Goal: Transaction & Acquisition: Book appointment/travel/reservation

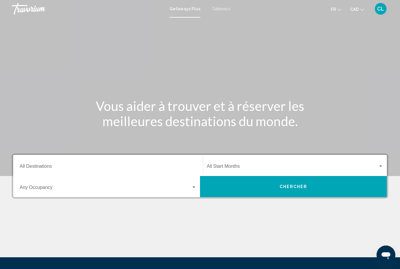
click at [223, 11] on span "Getaways" at bounding box center [221, 8] width 18 height 5
click at [89, 166] on input "Destination All Destinations" at bounding box center [108, 167] width 177 height 5
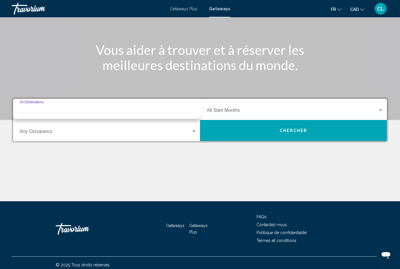
scroll to position [60, 0]
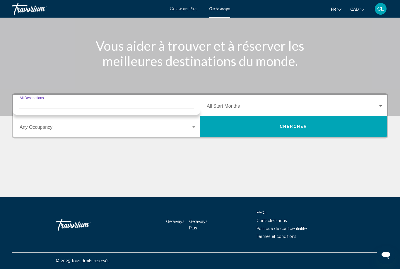
click at [132, 97] on div "Destination All Destinations" at bounding box center [108, 105] width 177 height 18
click at [118, 108] on input "Destination All Destinations" at bounding box center [108, 107] width 177 height 5
click at [174, 105] on input "Destination All Destinations" at bounding box center [108, 107] width 177 height 5
click at [171, 130] on span "Search widget" at bounding box center [106, 128] width 172 height 5
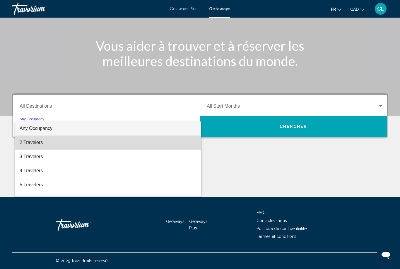
click at [47, 147] on span "2 Travelers" at bounding box center [108, 142] width 177 height 14
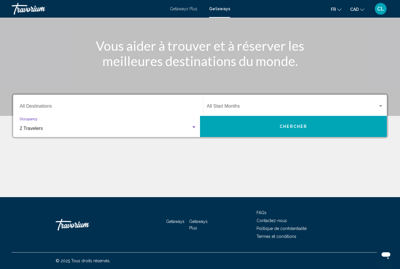
click at [63, 110] on input "Destination All Destinations" at bounding box center [108, 107] width 177 height 5
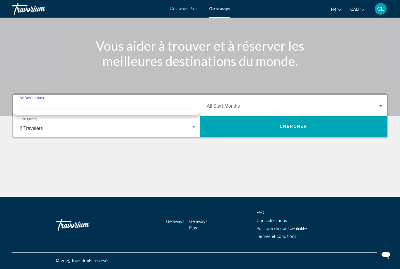
click at [146, 105] on input "Destination All Destinations" at bounding box center [108, 107] width 177 height 5
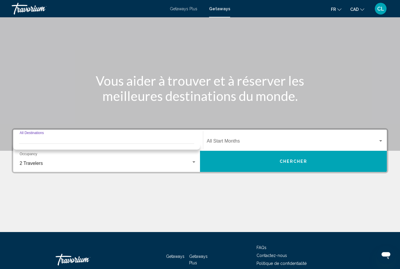
scroll to position [41, 0]
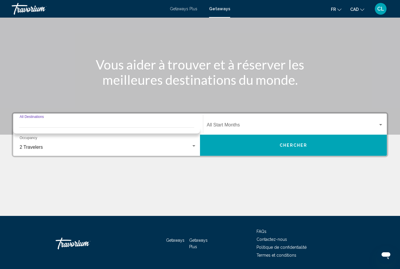
click at [272, 126] on span "Search widget" at bounding box center [292, 125] width 171 height 5
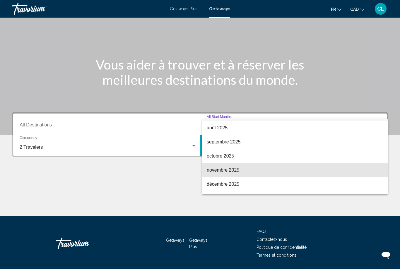
scroll to position [14, 0]
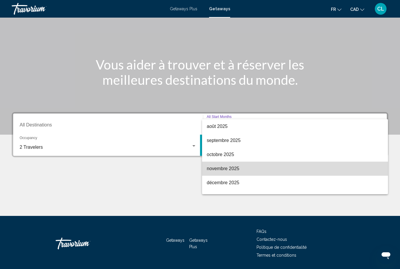
click at [248, 169] on span "novembre 2025" at bounding box center [295, 168] width 177 height 14
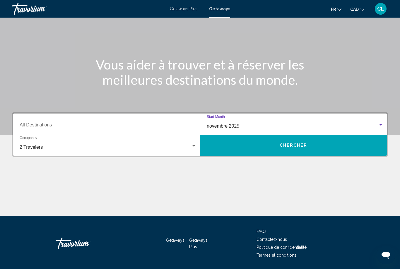
click at [260, 151] on button "Chercher" at bounding box center [293, 144] width 187 height 21
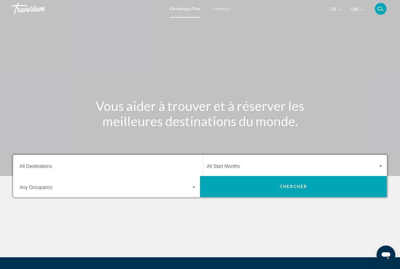
click at [218, 8] on span "Getaways" at bounding box center [221, 8] width 18 height 5
click at [249, 163] on div "Start Month All Start Months" at bounding box center [295, 165] width 177 height 18
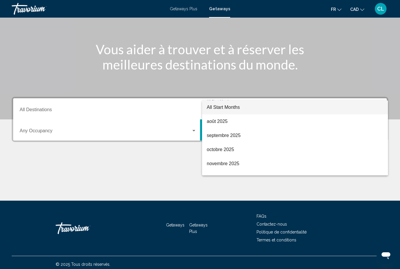
scroll to position [60, 0]
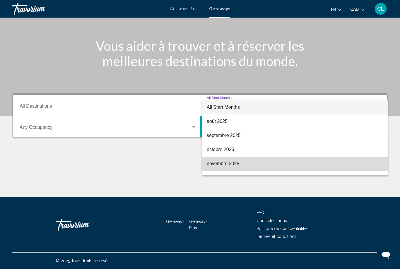
click at [248, 163] on span "novembre 2025" at bounding box center [295, 163] width 177 height 14
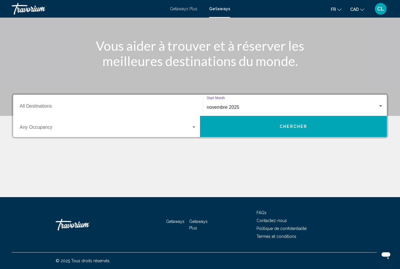
click at [100, 126] on span "Search widget" at bounding box center [106, 128] width 172 height 5
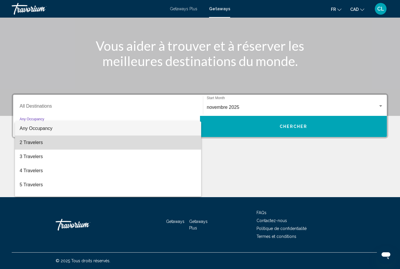
click at [88, 141] on span "2 Travelers" at bounding box center [108, 142] width 177 height 14
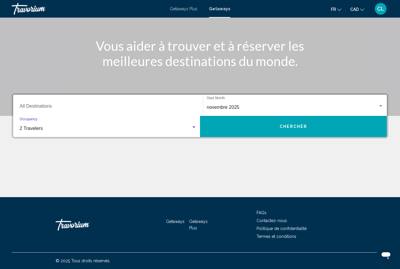
click at [122, 108] on input "Destination All Destinations" at bounding box center [108, 107] width 177 height 5
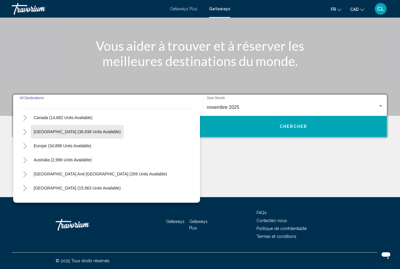
scroll to position [44, 0]
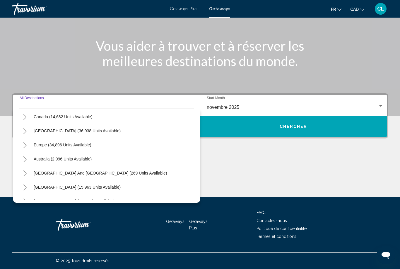
click at [26, 144] on icon "Toggle Europe (34,896 units available)" at bounding box center [25, 145] width 4 height 6
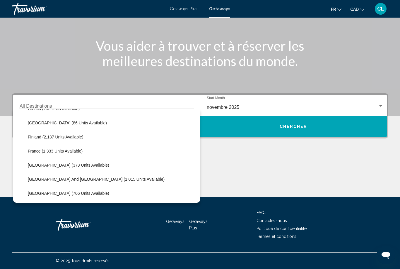
scroll to position [141, 0]
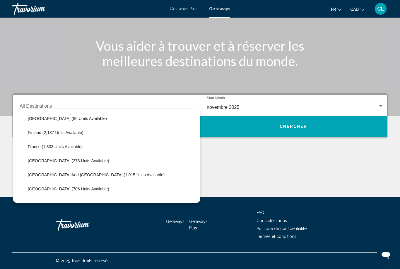
click at [77, 146] on span "France (1,333 units available)" at bounding box center [55, 146] width 55 height 5
type input "**********"
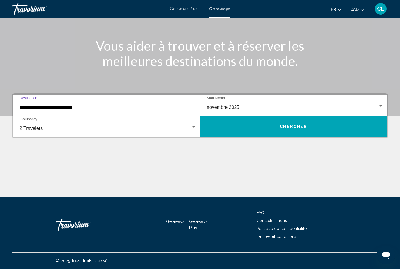
click at [278, 126] on button "Chercher" at bounding box center [293, 126] width 187 height 21
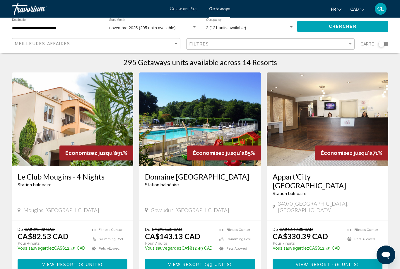
scroll to position [7, 0]
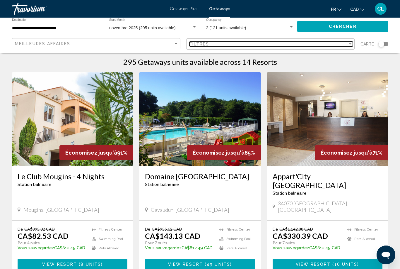
click at [233, 42] on div "Filtres" at bounding box center [269, 44] width 158 height 5
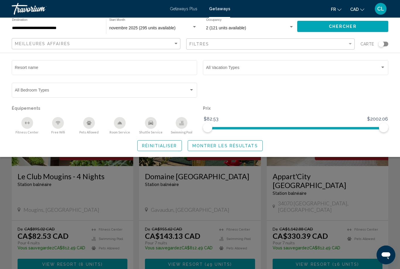
click at [129, 75] on div "Resort name" at bounding box center [104, 67] width 179 height 16
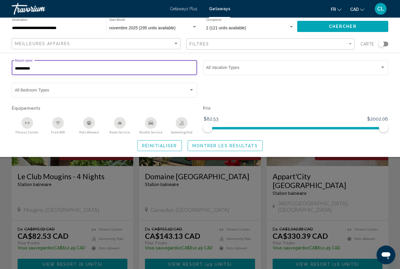
type input "**********"
click at [246, 100] on div "Search widget" at bounding box center [295, 92] width 191 height 23
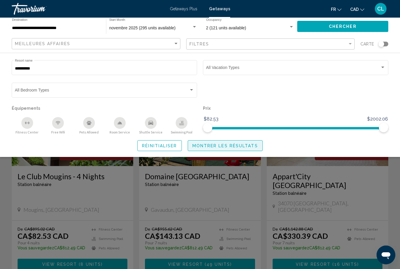
click at [240, 147] on span "Montrer les résultats" at bounding box center [225, 145] width 66 height 5
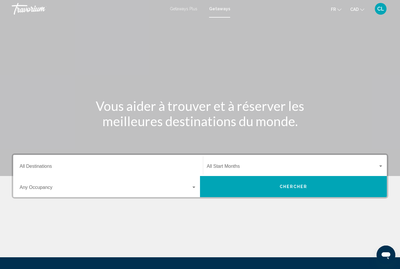
scroll to position [19, 0]
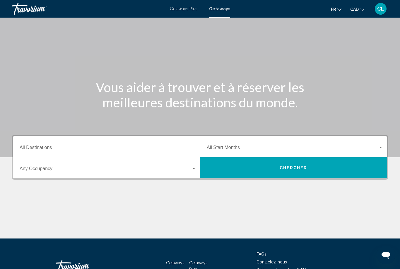
click at [255, 172] on button "Chercher" at bounding box center [293, 167] width 187 height 21
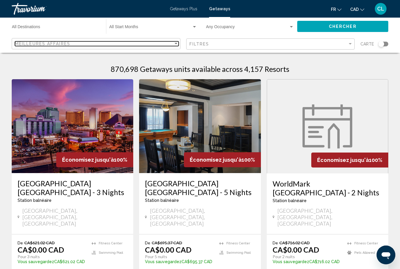
click at [131, 42] on div "Meilleures affaires" at bounding box center [94, 43] width 158 height 5
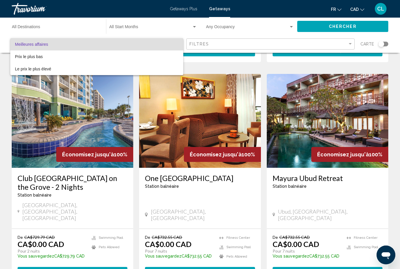
scroll to position [674, 0]
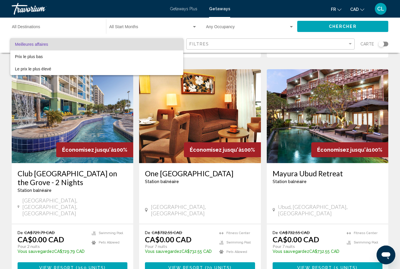
click at [156, 244] on div at bounding box center [200, 134] width 400 height 269
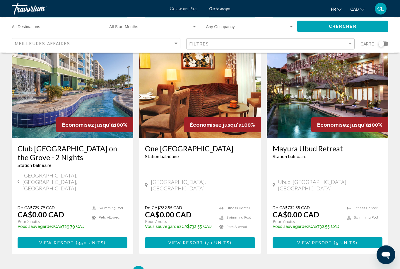
scroll to position [721, 0]
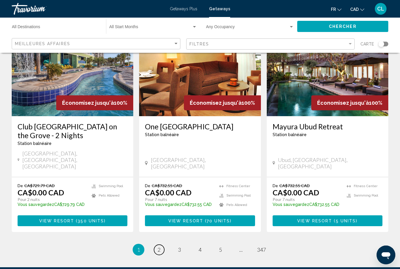
click at [159, 244] on link "page 2" at bounding box center [159, 249] width 10 height 10
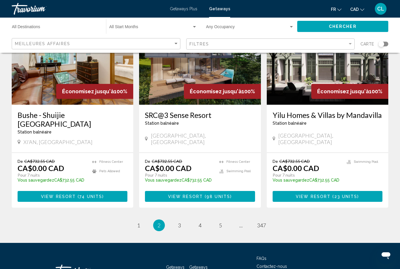
scroll to position [712, 0]
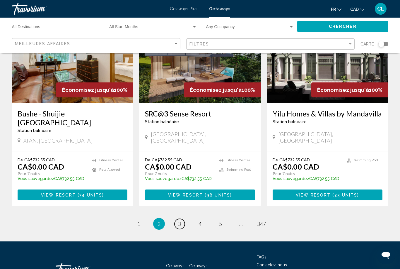
click at [183, 219] on link "page 3" at bounding box center [180, 224] width 10 height 10
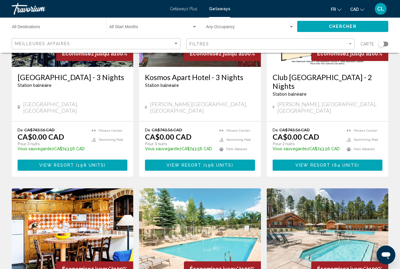
scroll to position [311, 0]
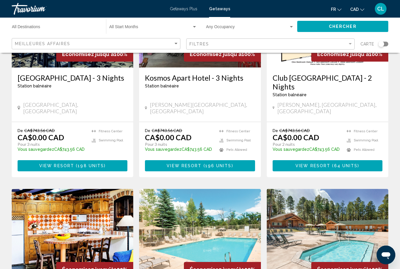
click at [1, 116] on div "870,700 Getaways units available across 4,157 Resorts Économisez jusqu'à 100% S…" at bounding box center [200, 199] width 400 height 904
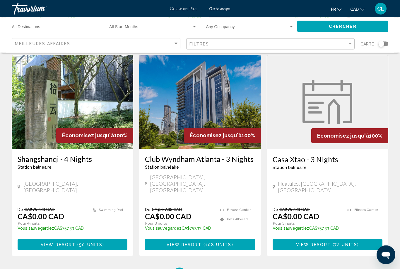
scroll to position [689, 0]
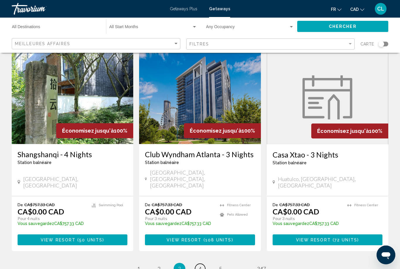
click at [202, 263] on link "page 4" at bounding box center [200, 268] width 10 height 10
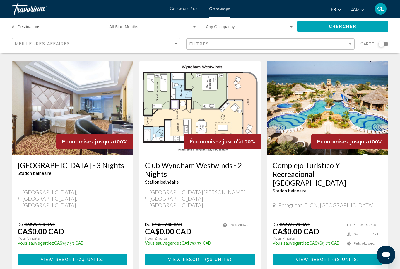
scroll to position [712, 0]
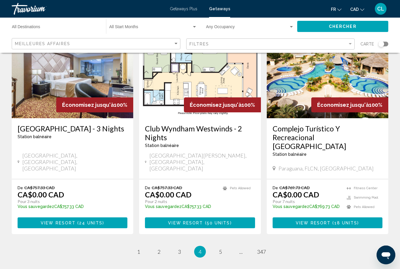
click at [234, 246] on ul "4 / 347 page 1 page 2 page 3 You're on page 4 page 5 page ... page 347" at bounding box center [200, 252] width 377 height 12
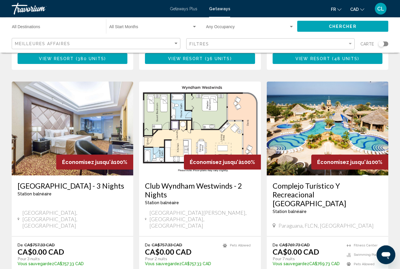
scroll to position [650, 0]
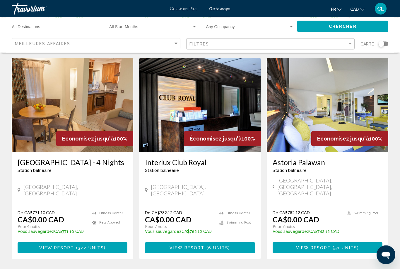
scroll to position [673, 0]
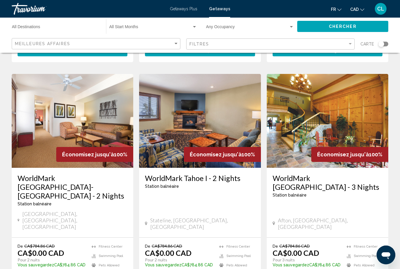
scroll to position [703, 0]
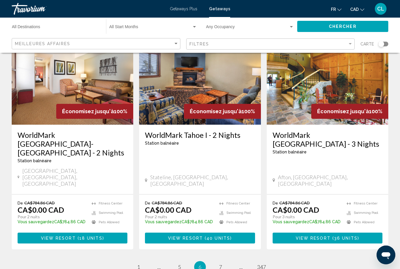
click at [229, 261] on ul "6 / 347 page 1 page ... page 5 You're on page 6 page 7 page ... page 347" at bounding box center [200, 267] width 377 height 12
click at [222, 262] on link "page 7" at bounding box center [221, 267] width 10 height 10
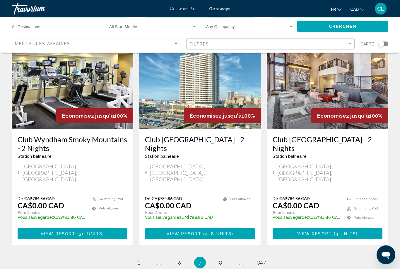
scroll to position [717, 0]
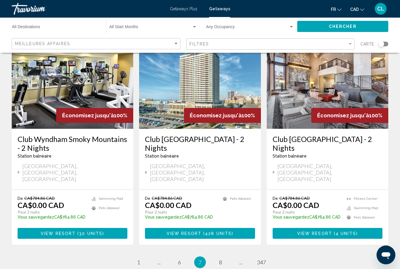
click at [224, 257] on link "page 8" at bounding box center [221, 262] width 10 height 10
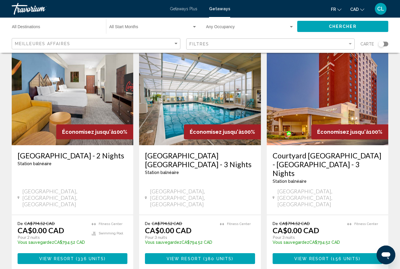
scroll to position [721, 0]
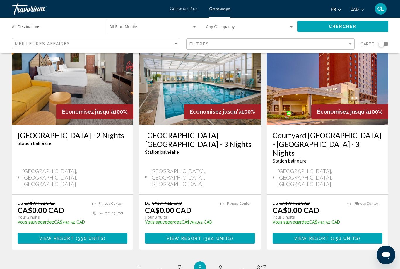
click at [226, 261] on ul "8 / 347 page 1 page ... page 7 You're on page 8 page 9 page ... page 347" at bounding box center [200, 267] width 377 height 12
click at [226, 262] on link "page 9" at bounding box center [221, 267] width 10 height 10
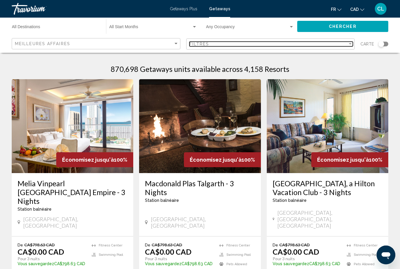
click at [324, 43] on div "Filtres" at bounding box center [269, 44] width 158 height 5
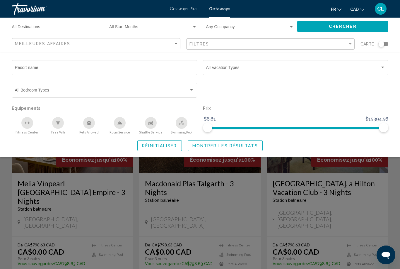
click at [361, 62] on div "Vacation Types All Vacation Types" at bounding box center [295, 67] width 179 height 16
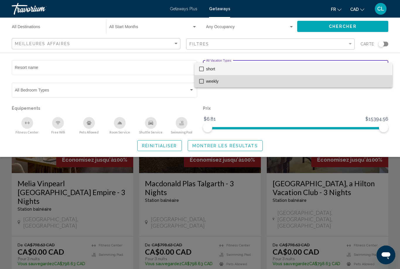
click at [241, 79] on span "weekly" at bounding box center [297, 81] width 182 height 12
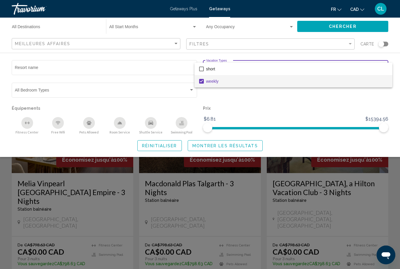
click at [245, 142] on div at bounding box center [200, 134] width 400 height 269
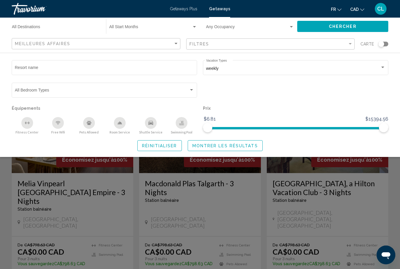
click at [240, 144] on span "Montrer les résultats" at bounding box center [225, 145] width 66 height 5
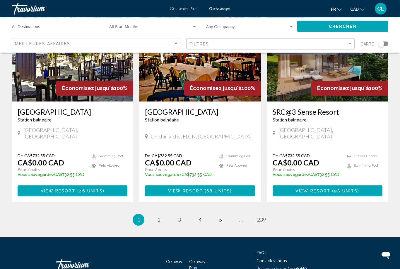
scroll to position [721, 0]
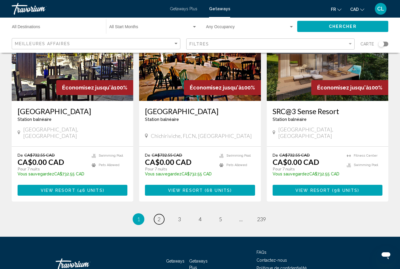
click at [163, 214] on link "page 2" at bounding box center [159, 219] width 10 height 10
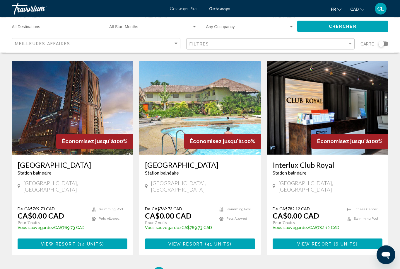
scroll to position [703, 0]
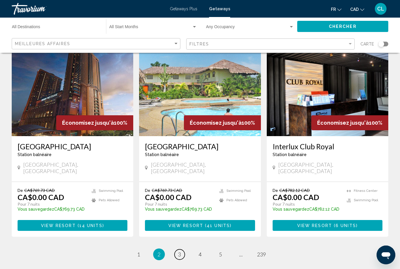
click at [182, 249] on link "page 3" at bounding box center [180, 254] width 10 height 10
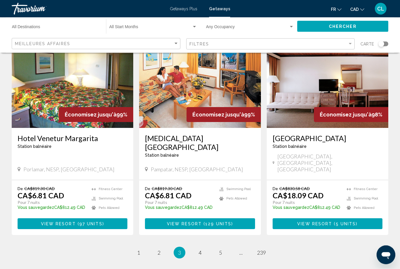
scroll to position [686, 0]
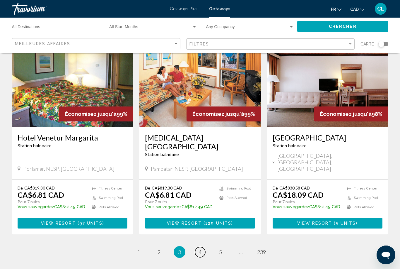
click at [204, 247] on link "page 4" at bounding box center [200, 252] width 10 height 10
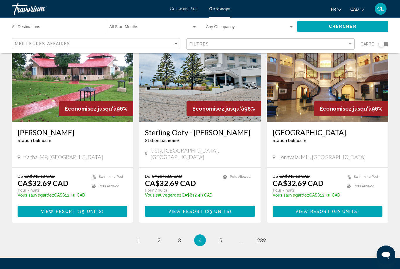
scroll to position [694, 0]
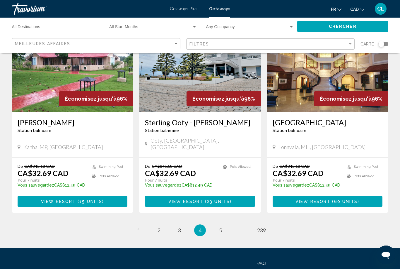
click at [229, 224] on ul "4 / 239 page 1 page 2 page 3 You're on page 4 page 5 page ... page 239" at bounding box center [200, 230] width 377 height 12
click at [223, 225] on link "page 5" at bounding box center [221, 230] width 10 height 10
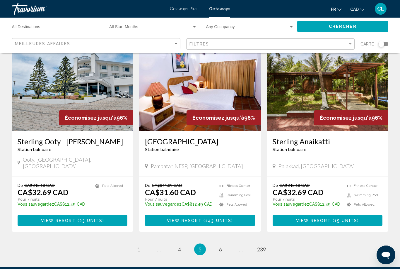
scroll to position [712, 0]
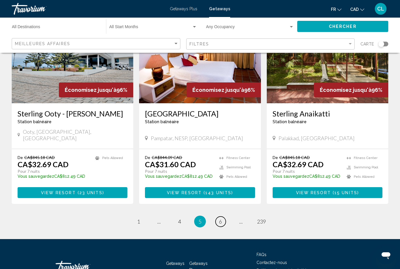
click at [218, 216] on link "page 6" at bounding box center [221, 221] width 10 height 10
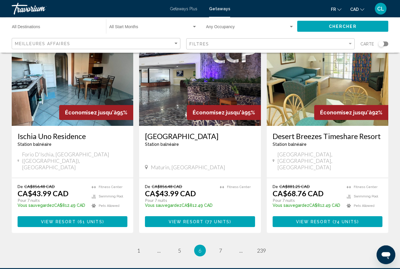
scroll to position [683, 0]
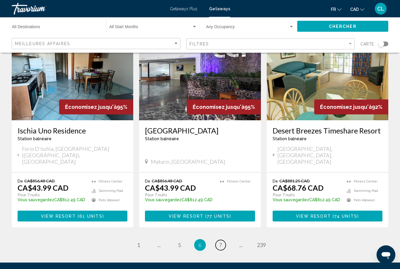
click at [221, 242] on span "7" at bounding box center [220, 245] width 3 height 6
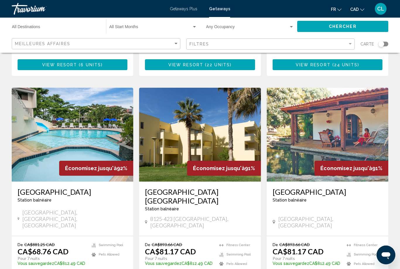
scroll to position [690, 0]
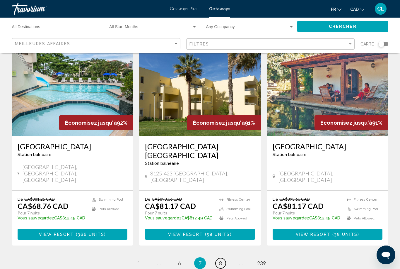
click at [219, 260] on span "8" at bounding box center [220, 263] width 3 height 6
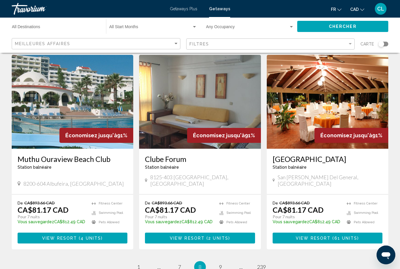
scroll to position [695, 0]
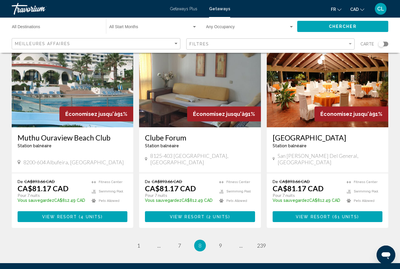
click at [226, 239] on ul "8 / 239 page 1 page ... page 7 You're on page 8 page 9 page ... page 239" at bounding box center [200, 245] width 377 height 12
click at [225, 240] on link "page 9" at bounding box center [221, 245] width 10 height 10
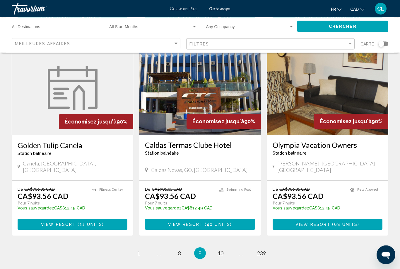
scroll to position [686, 0]
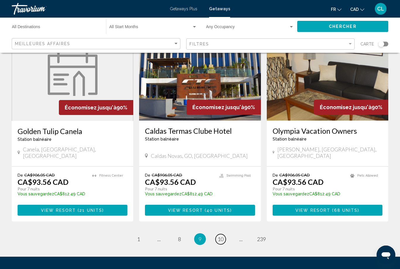
click at [225, 234] on link "page 10" at bounding box center [221, 239] width 10 height 10
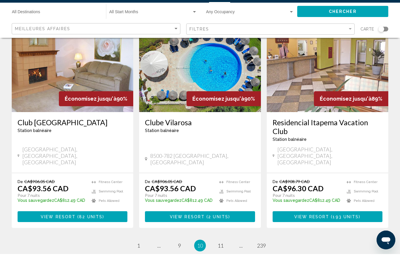
scroll to position [674, 0]
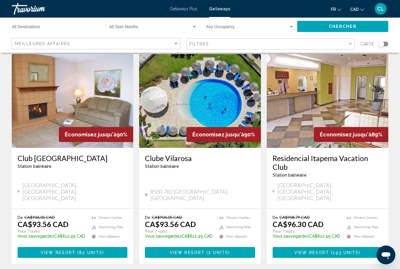
click at [83, 30] on input "Destination All Destinations" at bounding box center [56, 28] width 88 height 5
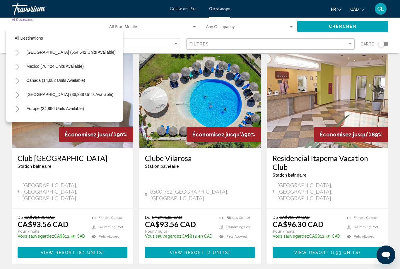
click at [78, 68] on span "Mexico (76,424 units available)" at bounding box center [54, 66] width 57 height 5
type input "**********"
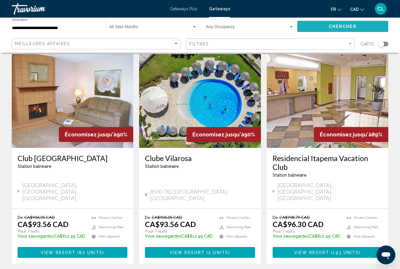
click at [364, 21] on button "Chercher" at bounding box center [342, 26] width 91 height 11
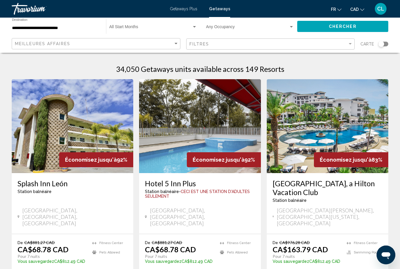
click at [234, 119] on img "Main content" at bounding box center [200, 126] width 122 height 94
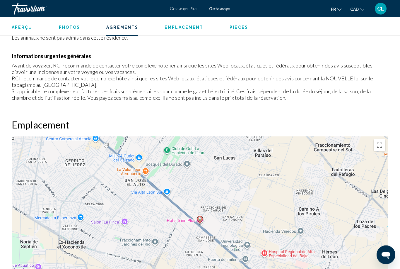
scroll to position [643, 0]
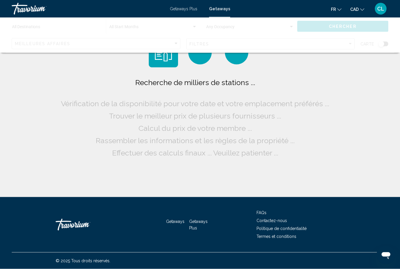
scroll to position [19, 0]
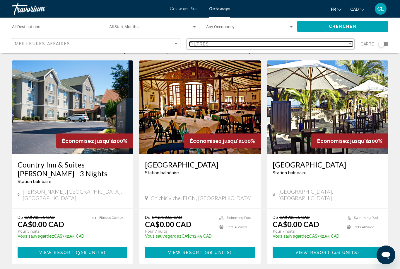
click at [242, 43] on div "Filtres" at bounding box center [269, 44] width 158 height 5
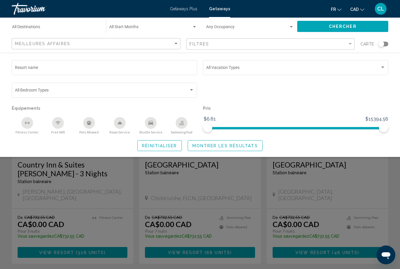
click at [303, 62] on div "Vacation Types All Vacation Types" at bounding box center [295, 67] width 179 height 16
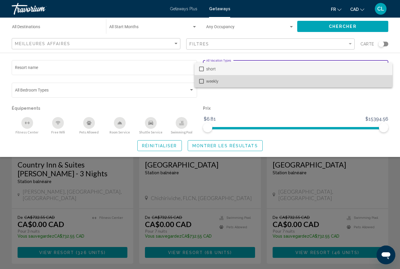
click at [239, 77] on span "weekly" at bounding box center [297, 81] width 182 height 12
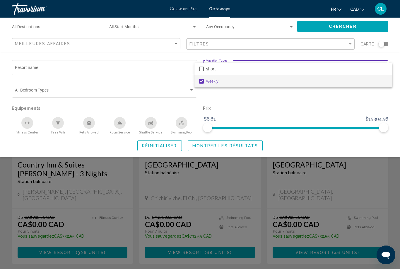
click at [186, 88] on div at bounding box center [200, 134] width 400 height 269
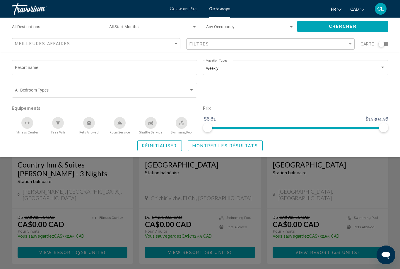
click at [180, 91] on span "Search widget" at bounding box center [102, 91] width 174 height 5
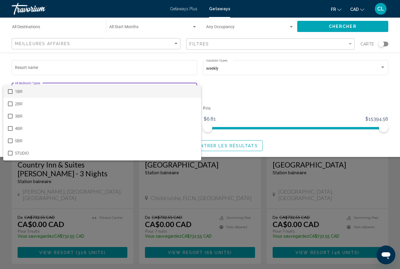
click at [190, 84] on div at bounding box center [200, 134] width 400 height 269
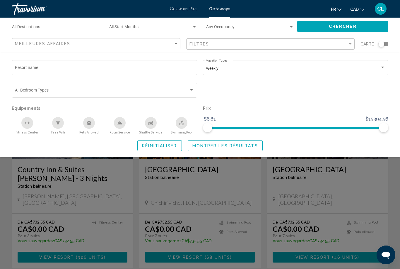
scroll to position [11, 0]
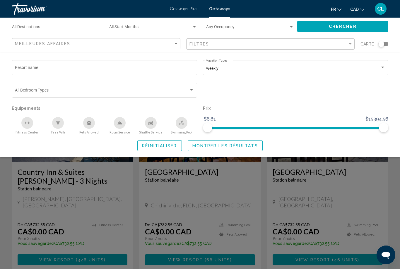
click at [191, 122] on button "Swimming Pool" at bounding box center [181, 126] width 31 height 18
click at [244, 137] on div "Resort name weekly Vacation Types All Vacation Types Bedroom Types All Bedroom …" at bounding box center [200, 105] width 400 height 92
click at [237, 138] on div "Resort name weekly Vacation Types All Vacation Types Bedroom Types All Bedroom …" at bounding box center [200, 105] width 400 height 92
click at [220, 142] on button "Montrer les résultats" at bounding box center [225, 145] width 75 height 11
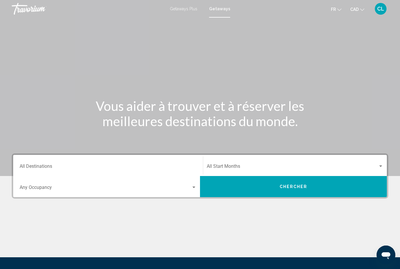
click at [111, 177] on div "Occupancy Any Occupancy" at bounding box center [108, 186] width 177 height 18
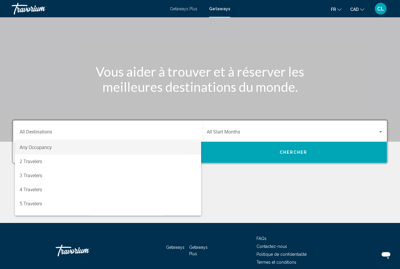
scroll to position [41, 0]
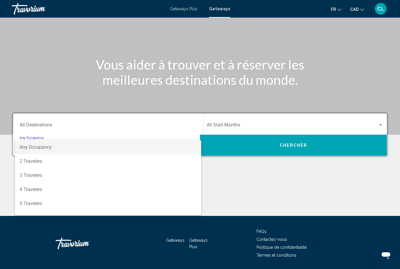
click at [115, 129] on div at bounding box center [200, 134] width 400 height 269
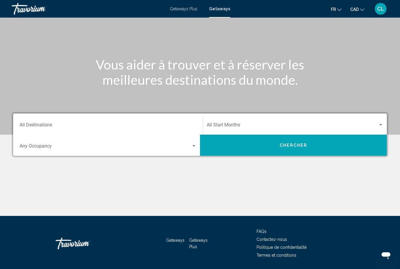
click at [120, 128] on input "Destination All Destinations" at bounding box center [108, 125] width 177 height 5
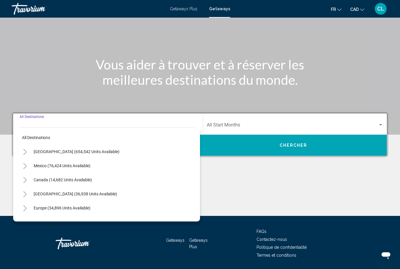
click at [86, 171] on button "Mexico (76,424 units available)" at bounding box center [62, 165] width 63 height 13
type input "**********"
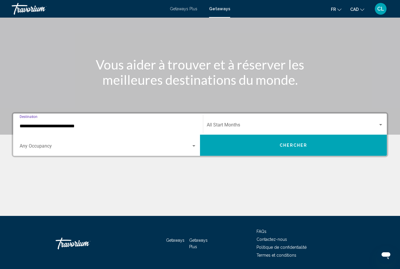
click at [278, 127] on span "Search widget" at bounding box center [292, 125] width 171 height 5
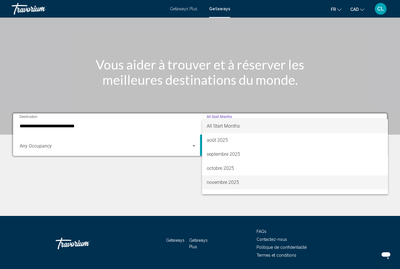
click at [257, 183] on span "novembre 2025" at bounding box center [295, 182] width 177 height 14
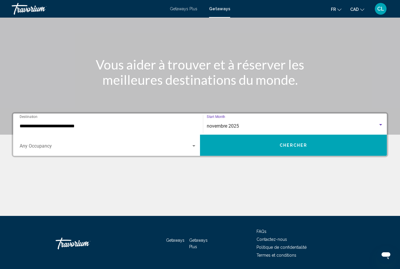
click at [268, 127] on div "novembre 2025" at bounding box center [292, 125] width 171 height 5
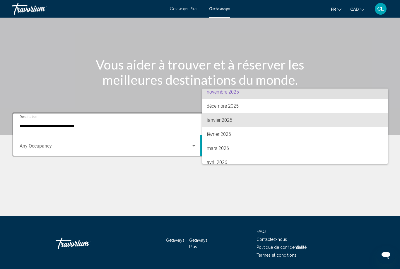
scroll to position [62, 0]
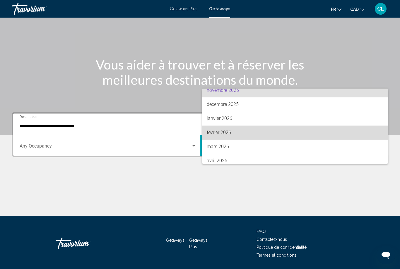
click at [238, 133] on span "février 2026" at bounding box center [295, 132] width 177 height 14
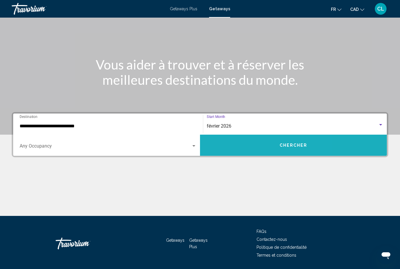
click at [249, 152] on button "Chercher" at bounding box center [293, 144] width 187 height 21
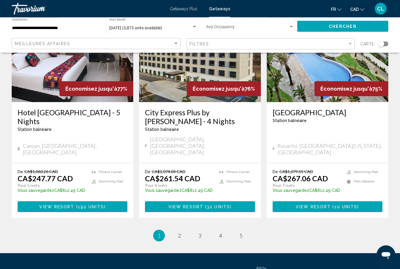
scroll to position [738, 0]
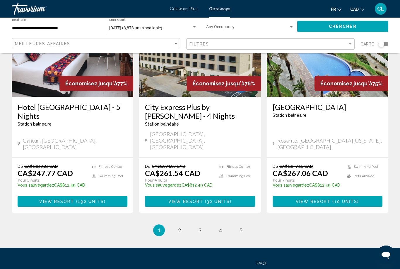
click at [186, 224] on ul "1 / 5 You're on page 1 page 2 page 3 page 4 page 5" at bounding box center [200, 230] width 377 height 12
click at [182, 224] on ul "1 / 5 You're on page 1 page 2 page 3 page 4 page 5" at bounding box center [200, 230] width 377 height 12
click at [183, 225] on link "page 2" at bounding box center [180, 230] width 10 height 10
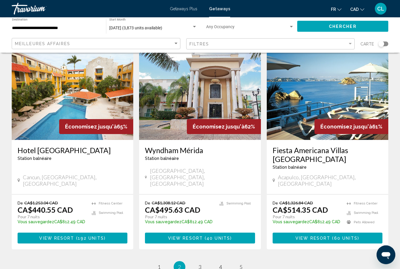
scroll to position [703, 0]
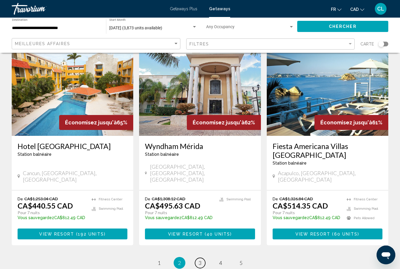
click at [200, 259] on span "3" at bounding box center [200, 262] width 3 height 6
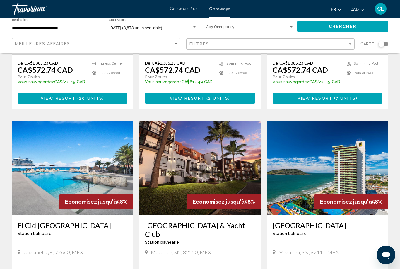
scroll to position [178, 0]
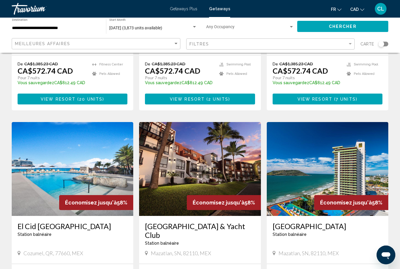
click at [15, 183] on img "Main content" at bounding box center [73, 169] width 122 height 94
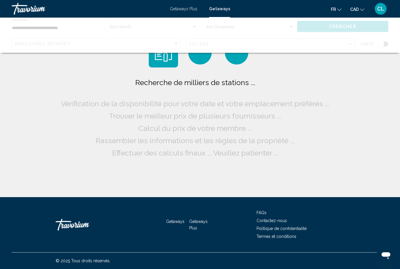
scroll to position [19, 0]
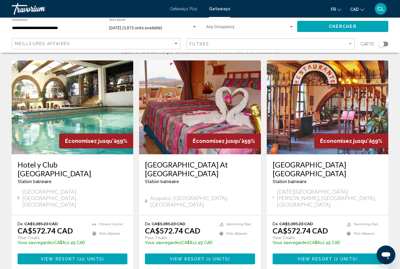
click at [91, 26] on input "**********" at bounding box center [56, 28] width 88 height 5
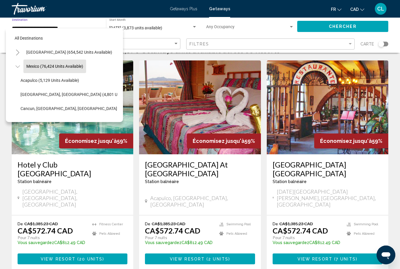
click at [23, 69] on button "Mexico (76,424 units available)" at bounding box center [54, 65] width 63 height 13
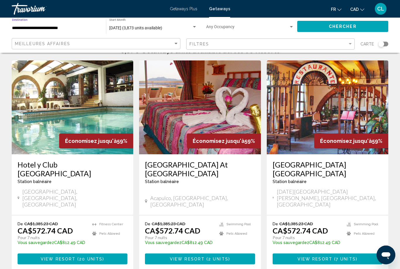
click at [54, 27] on input "**********" at bounding box center [56, 28] width 88 height 5
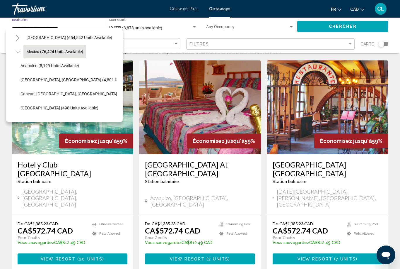
scroll to position [15, 0]
click at [20, 53] on icon "Toggle Mexico (76,424 units available)" at bounding box center [18, 52] width 4 height 6
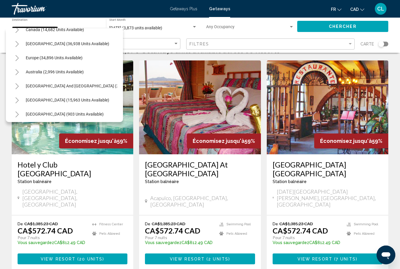
scroll to position [46, 1]
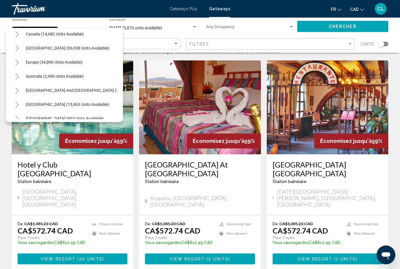
click at [19, 91] on button "Toggle South Pacific and Oceania (269 units available)" at bounding box center [17, 90] width 12 height 12
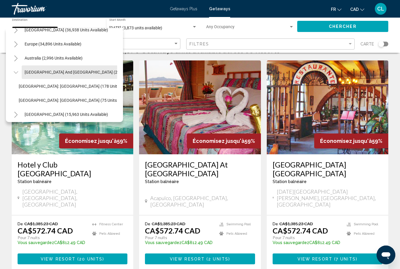
scroll to position [63, 1]
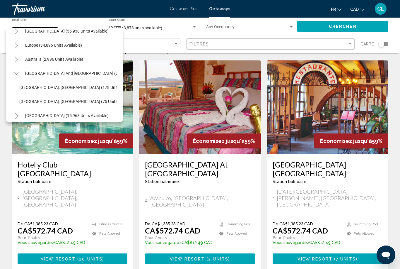
click at [21, 73] on button "Toggle South Pacific and Oceania (269 units available)" at bounding box center [17, 73] width 12 height 12
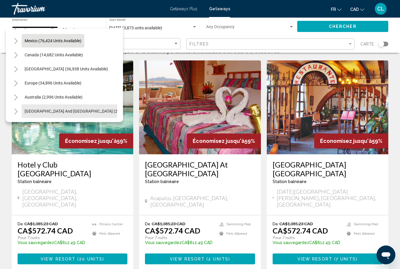
scroll to position [25, 1]
click at [22, 68] on button "Toggle Caribbean & Atlantic Islands (36,938 units available)" at bounding box center [17, 69] width 12 height 12
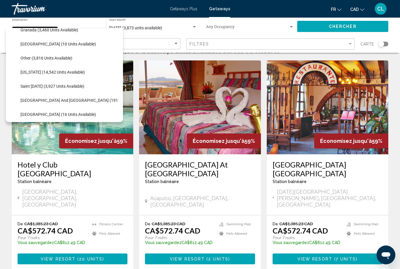
scroll to position [135, 0]
click at [82, 83] on button "Saint [DATE] (3,927 units available)" at bounding box center [53, 85] width 70 height 13
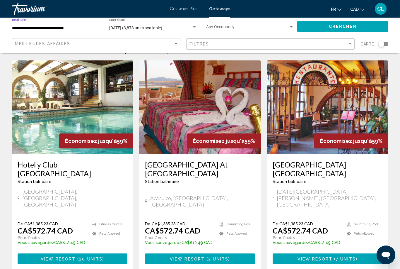
click at [327, 19] on div "Chercher" at bounding box center [345, 27] width 97 height 18
click at [328, 21] on button "Chercher" at bounding box center [342, 26] width 91 height 11
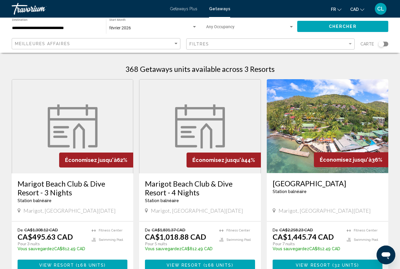
click at [74, 26] on input "**********" at bounding box center [56, 28] width 88 height 5
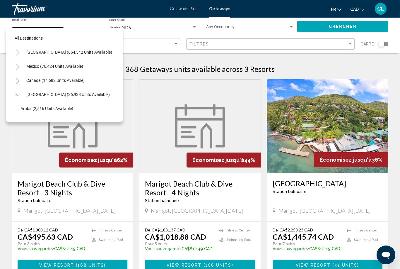
scroll to position [147, 0]
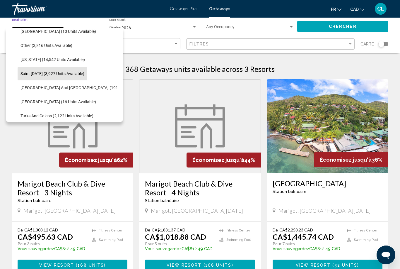
click at [98, 86] on span "[GEOGRAPHIC_DATA] and [GEOGRAPHIC_DATA] (191 units available)" at bounding box center [84, 87] width 127 height 5
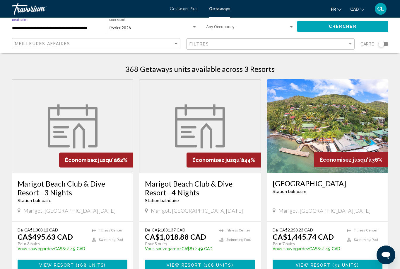
click at [328, 19] on div "Chercher" at bounding box center [345, 27] width 97 height 18
click at [313, 24] on button "Chercher" at bounding box center [342, 26] width 91 height 11
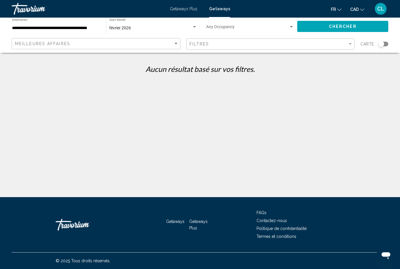
click at [84, 26] on input "**********" at bounding box center [56, 28] width 88 height 5
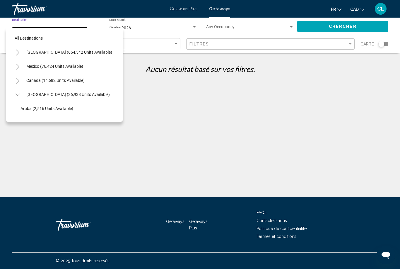
scroll to position [161, 0]
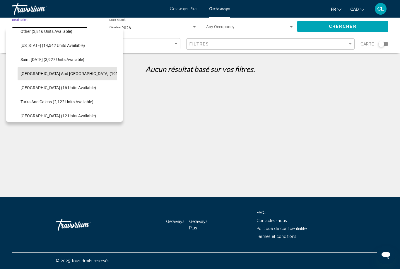
click at [85, 27] on input "**********" at bounding box center [56, 28] width 88 height 5
click at [131, 28] on div "février 2026" at bounding box center [150, 28] width 83 height 5
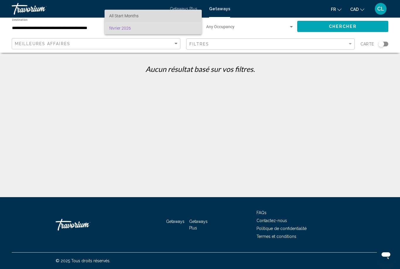
click at [146, 12] on span "All Start Months" at bounding box center [153, 16] width 88 height 12
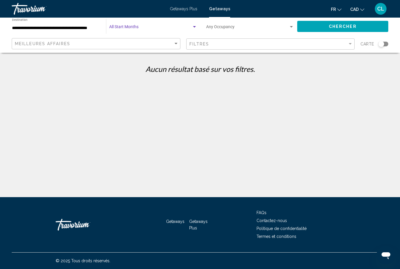
click at [363, 26] on button "Chercher" at bounding box center [342, 26] width 91 height 11
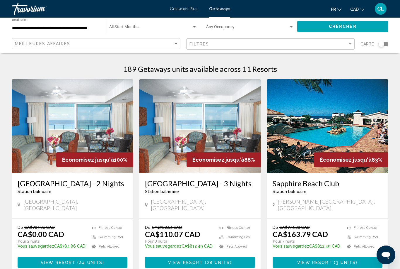
click at [252, 39] on div "Filtres" at bounding box center [272, 44] width 164 height 11
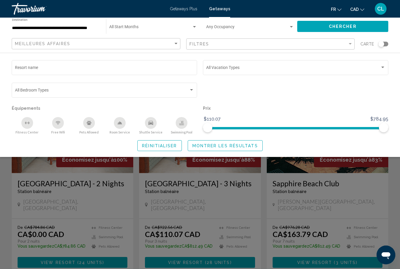
click at [251, 60] on div "Vacation Types All Vacation Types" at bounding box center [295, 67] width 179 height 16
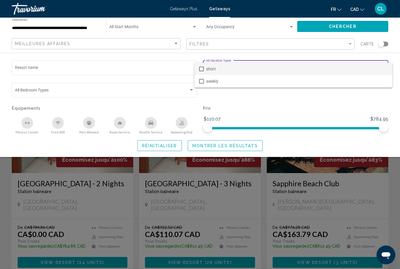
click at [233, 76] on span "weekly" at bounding box center [297, 81] width 182 height 12
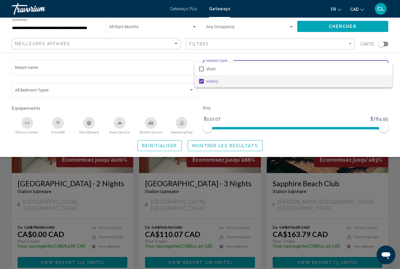
click at [243, 140] on div at bounding box center [200, 134] width 400 height 269
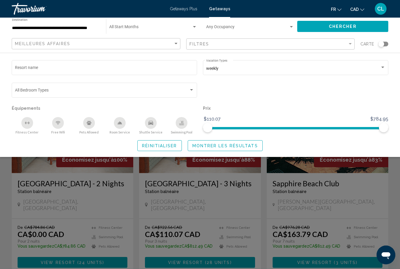
click at [239, 143] on span "Montrer les résultats" at bounding box center [225, 145] width 66 height 5
click at [236, 140] on button "Montrer les résultats" at bounding box center [225, 145] width 75 height 11
click at [233, 140] on button "Montrer les résultats" at bounding box center [225, 145] width 75 height 11
click at [255, 175] on div "Search widget" at bounding box center [200, 178] width 400 height 181
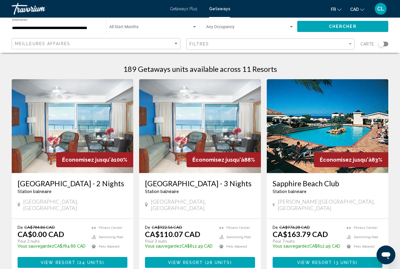
click at [234, 40] on div "Filtres" at bounding box center [272, 44] width 164 height 11
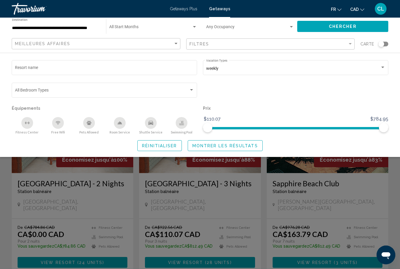
click at [224, 69] on div "weekly" at bounding box center [293, 68] width 174 height 5
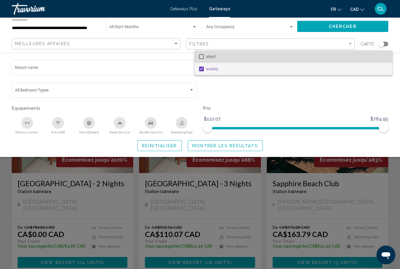
click at [279, 52] on span "short" at bounding box center [297, 56] width 182 height 12
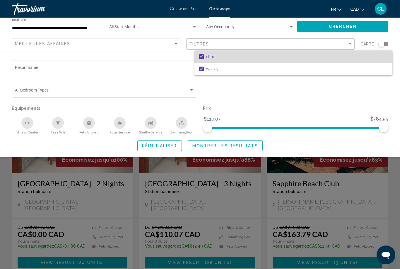
click at [275, 54] on span "short" at bounding box center [297, 56] width 182 height 12
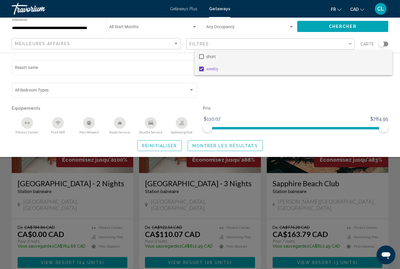
click at [270, 70] on span "weekly" at bounding box center [297, 69] width 182 height 12
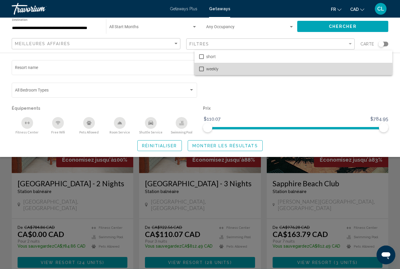
click at [269, 67] on span "weekly" at bounding box center [297, 69] width 182 height 12
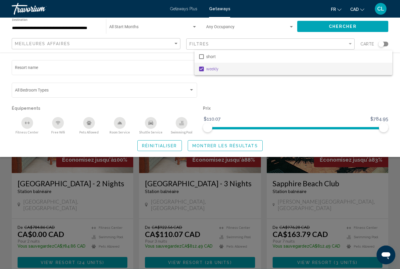
click at [352, 110] on div at bounding box center [200, 134] width 400 height 269
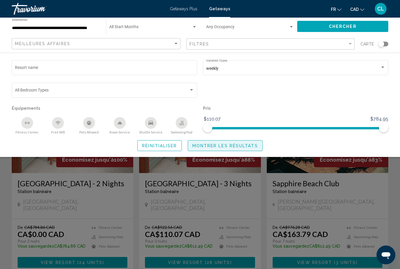
click at [234, 141] on button "Montrer les résultats" at bounding box center [225, 145] width 75 height 11
click at [214, 141] on button "Montrer les résultats" at bounding box center [225, 145] width 75 height 11
click at [213, 144] on span "Montrer les résultats" at bounding box center [225, 145] width 66 height 5
click at [215, 149] on button "Montrer les résultats" at bounding box center [225, 145] width 75 height 11
click at [215, 145] on span "Montrer les résultats" at bounding box center [225, 145] width 66 height 5
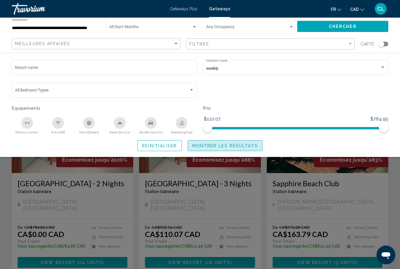
click at [215, 145] on span "Montrer les résultats" at bounding box center [225, 145] width 66 height 5
click at [314, 22] on button "Chercher" at bounding box center [342, 26] width 91 height 11
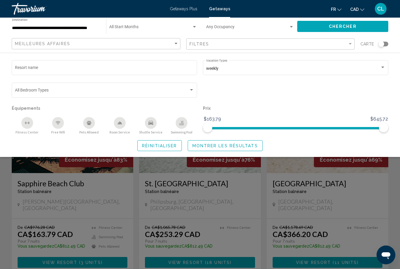
click at [260, 192] on div "Search widget" at bounding box center [200, 178] width 400 height 181
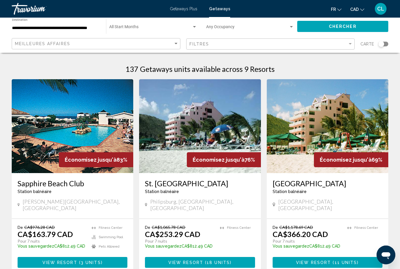
click at [82, 28] on input "**********" at bounding box center [56, 28] width 88 height 5
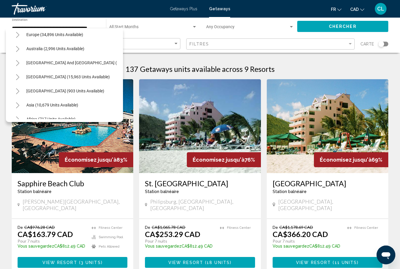
scroll to position [257, 0]
click at [20, 62] on button "Toggle South Pacific and Oceania (269 units available)" at bounding box center [18, 62] width 12 height 12
click at [23, 59] on button "Toggle South Pacific and Oceania (269 units available)" at bounding box center [18, 62] width 12 height 12
click at [22, 74] on button "Toggle South America (15,963 units available)" at bounding box center [18, 76] width 12 height 12
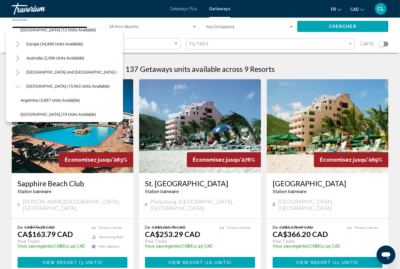
scroll to position [246, 0]
click at [23, 83] on button "[GEOGRAPHIC_DATA] (15,963 units available)" at bounding box center [67, 86] width 89 height 13
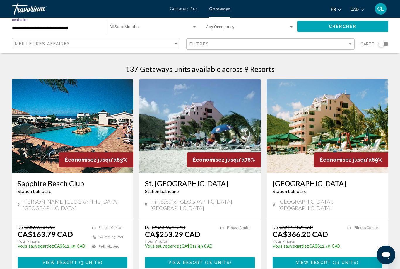
click at [80, 28] on input "**********" at bounding box center [56, 28] width 88 height 5
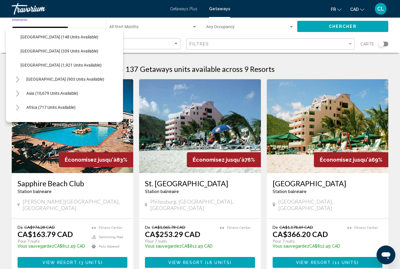
scroll to position [381, 0]
click at [18, 76] on icon "Toggle Central America (903 units available)" at bounding box center [18, 79] width 4 height 6
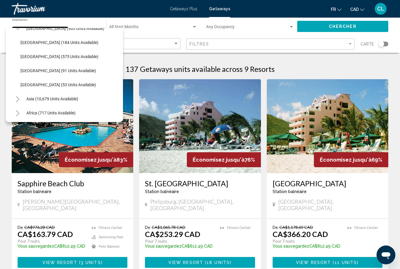
scroll to position [432, 0]
click at [37, 79] on button "[GEOGRAPHIC_DATA] (53 units available)" at bounding box center [58, 84] width 81 height 13
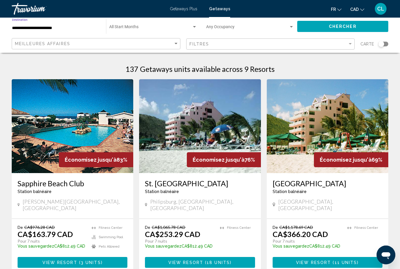
click at [337, 18] on div "Chercher" at bounding box center [345, 27] width 97 height 18
click at [340, 21] on button "Chercher" at bounding box center [342, 26] width 91 height 11
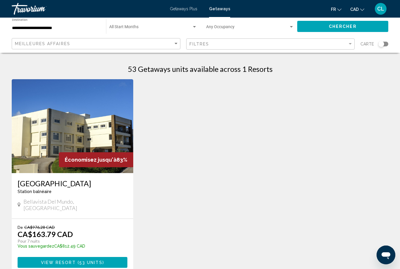
click at [66, 30] on input "**********" at bounding box center [56, 28] width 88 height 5
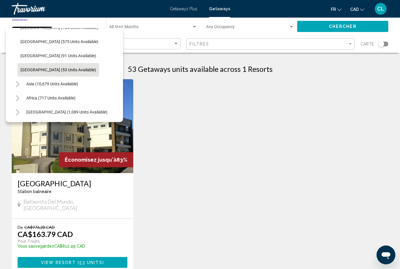
scroll to position [151, 0]
click at [19, 84] on icon "Toggle Asia (10,679 units available)" at bounding box center [17, 84] width 3 height 6
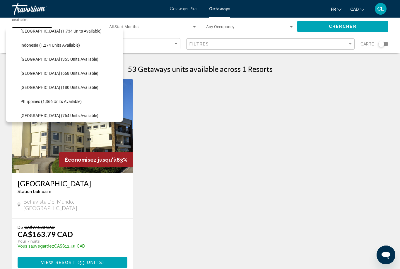
scroll to position [260, 0]
click at [57, 84] on button "[GEOGRAPHIC_DATA] (180 units available)" at bounding box center [60, 87] width 84 height 13
type input "**********"
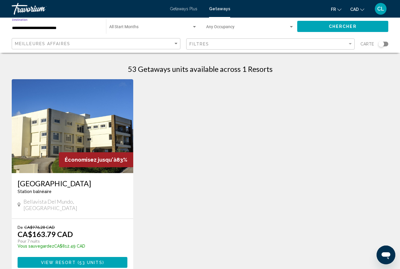
click at [313, 18] on div "Chercher" at bounding box center [345, 27] width 97 height 18
click at [324, 22] on button "Chercher" at bounding box center [342, 26] width 91 height 11
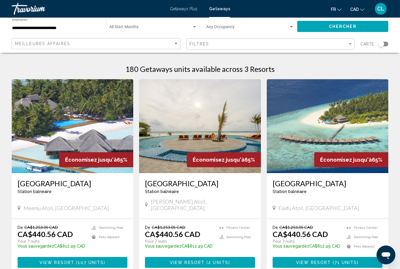
click at [203, 148] on img "Main content" at bounding box center [200, 126] width 122 height 94
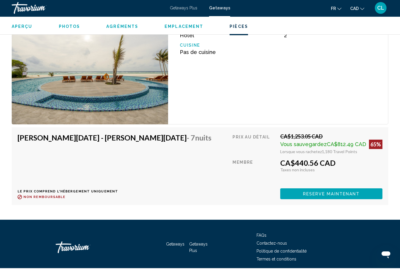
scroll to position [1256, 0]
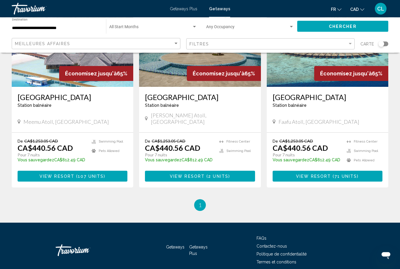
scroll to position [86, 0]
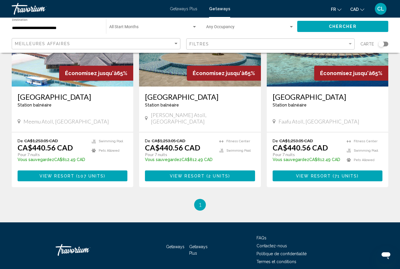
click at [302, 71] on img "Main content" at bounding box center [328, 40] width 122 height 94
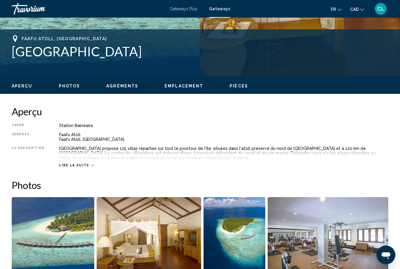
scroll to position [218, 0]
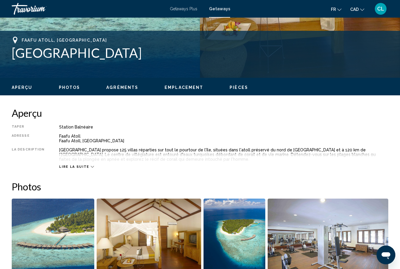
click at [91, 166] on icon "Main content" at bounding box center [92, 166] width 3 height 3
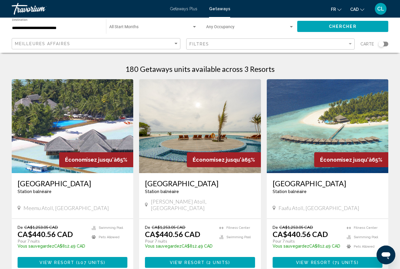
click at [66, 30] on input "**********" at bounding box center [56, 28] width 88 height 5
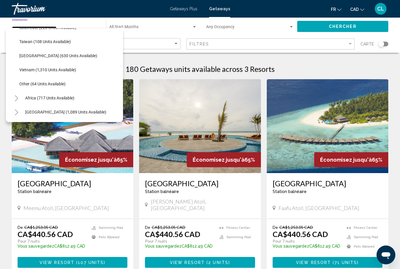
scroll to position [306, 1]
click at [24, 100] on button "Africa (717 units available)" at bounding box center [49, 97] width 55 height 13
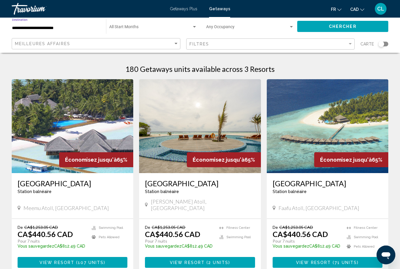
click at [67, 26] on input "**********" at bounding box center [56, 28] width 88 height 5
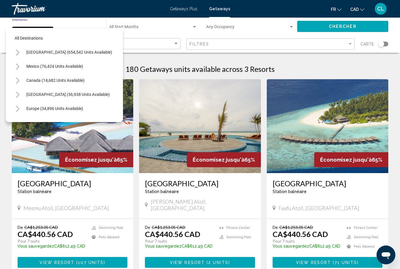
scroll to position [0, 0]
click at [17, 49] on button "Toggle United States (654,542 units available)" at bounding box center [18, 52] width 12 height 12
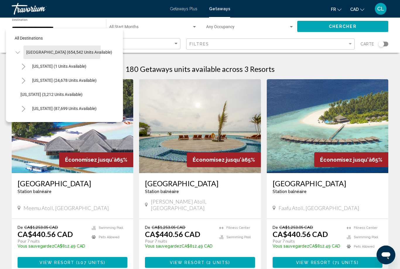
click at [24, 49] on button "[GEOGRAPHIC_DATA] (654,542 units available)" at bounding box center [69, 51] width 92 height 13
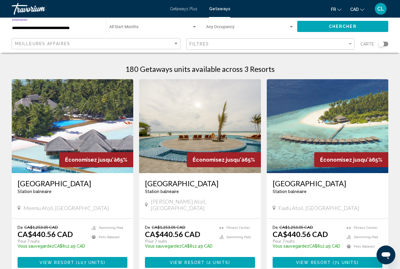
click at [32, 26] on input "**********" at bounding box center [56, 28] width 88 height 5
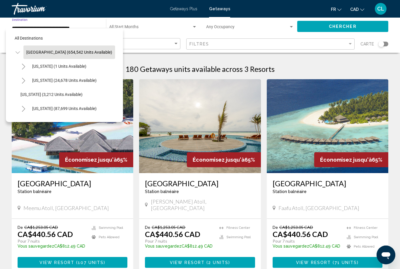
click at [17, 51] on icon "Toggle United States (654,542 units available)" at bounding box center [18, 53] width 4 height 6
click at [21, 76] on button "Toggle Canada (14,682 units available)" at bounding box center [18, 80] width 12 height 12
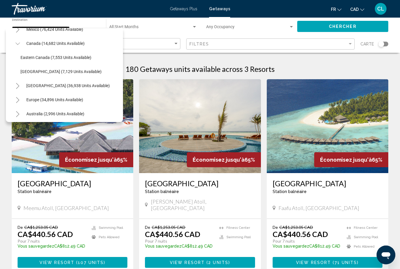
scroll to position [36, 0]
click at [23, 84] on button "Toggle Caribbean & Atlantic Islands (36,938 units available)" at bounding box center [18, 86] width 12 height 12
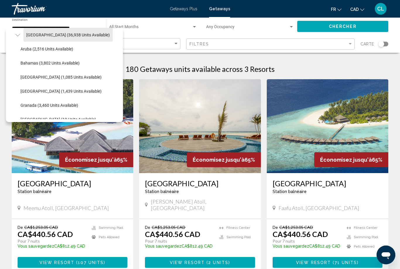
scroll to position [88, 0]
click at [82, 59] on button "Bahamas (3,802 units available)" at bounding box center [49, 62] width 65 height 13
type input "**********"
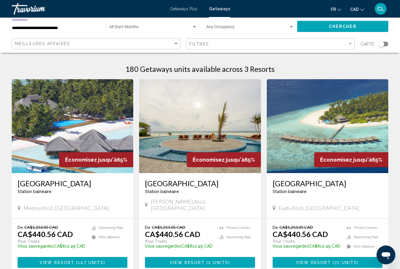
click at [343, 19] on div "Chercher" at bounding box center [345, 27] width 97 height 18
click at [347, 21] on button "Chercher" at bounding box center [342, 26] width 91 height 11
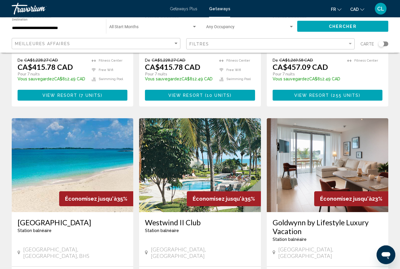
scroll to position [602, 0]
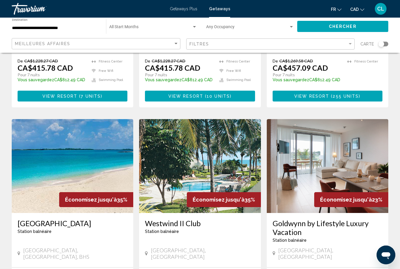
click at [108, 126] on img "Main content" at bounding box center [73, 166] width 122 height 94
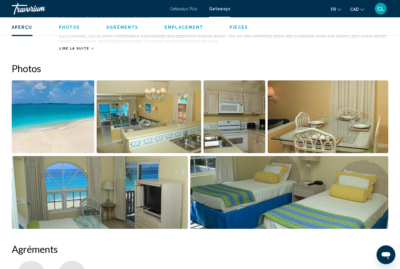
scroll to position [368, 0]
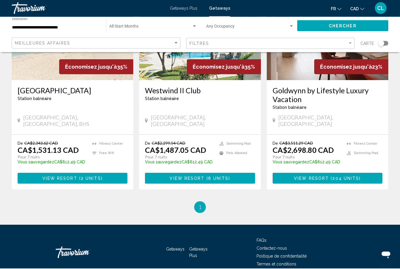
scroll to position [734, 0]
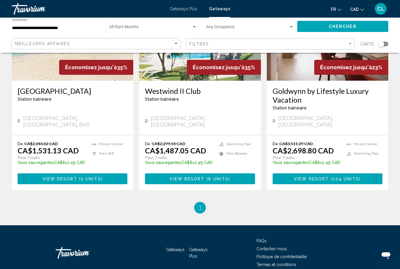
click at [67, 23] on div "**********" at bounding box center [56, 26] width 88 height 16
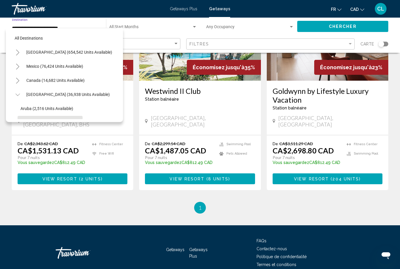
scroll to position [49, 0]
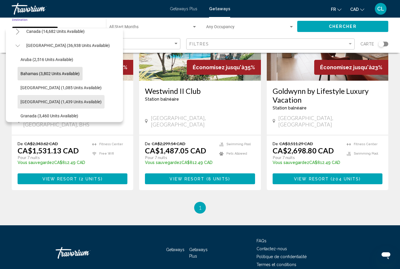
click at [94, 98] on button "[GEOGRAPHIC_DATA] (1,439 units available)" at bounding box center [61, 101] width 87 height 13
type input "**********"
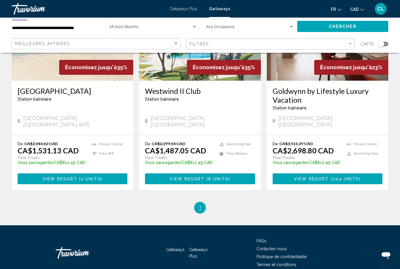
click at [316, 21] on button "Chercher" at bounding box center [342, 26] width 91 height 11
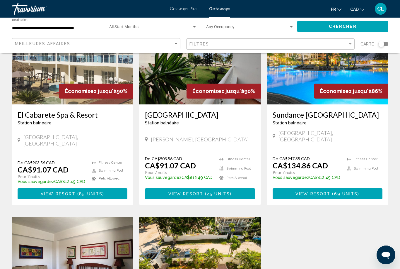
scroll to position [68, 0]
click at [324, 61] on img "Main content" at bounding box center [328, 58] width 122 height 94
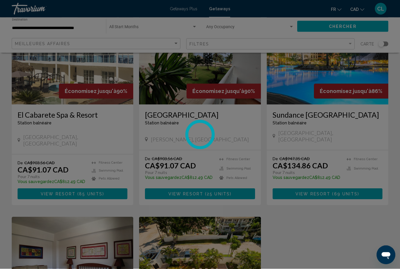
scroll to position [69, 0]
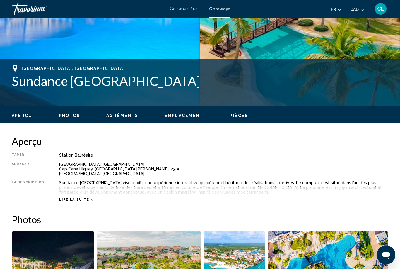
scroll to position [190, 0]
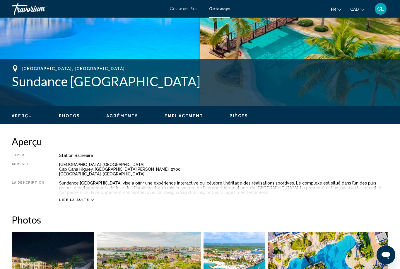
click at [270, 154] on div "Station balnéaire" at bounding box center [223, 155] width 329 height 5
click at [282, 167] on div "[GEOGRAPHIC_DATA], [GEOGRAPHIC_DATA] [GEOGRAPHIC_DATA], [GEOGRAPHIC_DATA][PERSO…" at bounding box center [223, 169] width 329 height 14
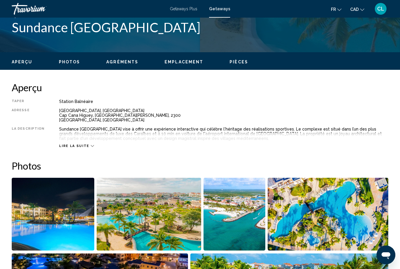
scroll to position [247, 0]
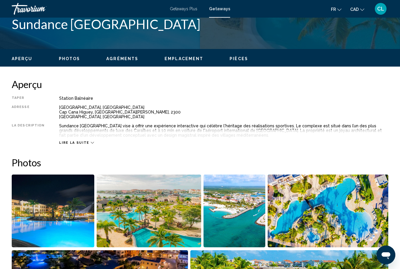
click at [75, 144] on span "Lire la suite" at bounding box center [74, 143] width 30 height 4
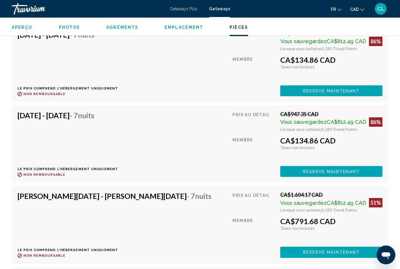
scroll to position [2090, 0]
click at [355, 160] on div "Prix au détail CA$947.35 CAD Vous sauvegardez CA$812.49 CAD 86% Lorsque vous ra…" at bounding box center [308, 144] width 150 height 66
click at [323, 159] on div "Prix au détail CA$947.35 CAD Vous sauvegardez CA$812.49 CAD 86% Lorsque vous ra…" at bounding box center [308, 144] width 150 height 66
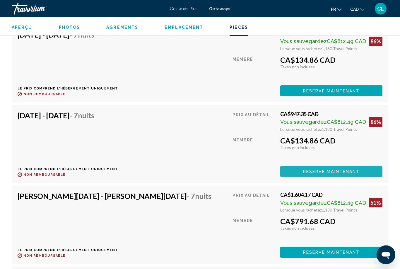
scroll to position [2090, 0]
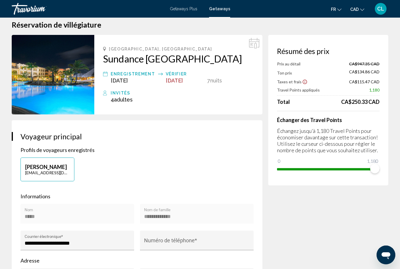
scroll to position [8, 0]
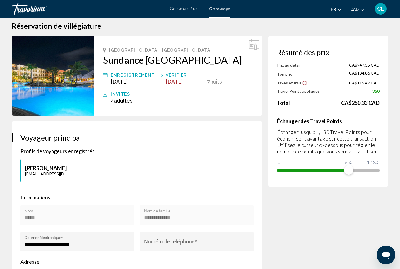
click at [349, 170] on div "Résumé des prix Prix au détail CA$947.35 CAD Ton prix CA$134.86 CAD Taxes et fr…" at bounding box center [328, 111] width 120 height 150
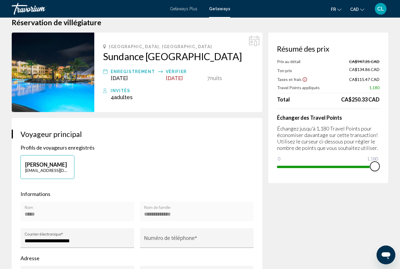
scroll to position [0, 0]
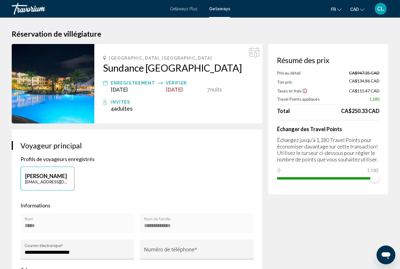
click at [260, 46] on div "[GEOGRAPHIC_DATA], [GEOGRAPHIC_DATA] [GEOGRAPHIC_DATA] [GEOGRAPHIC_DATA] Enregi…" at bounding box center [178, 83] width 168 height 79
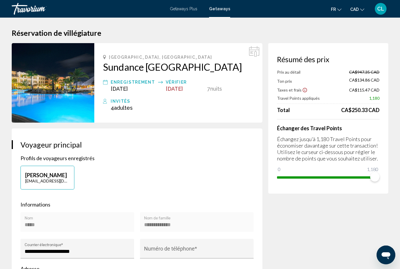
scroll to position [1, 0]
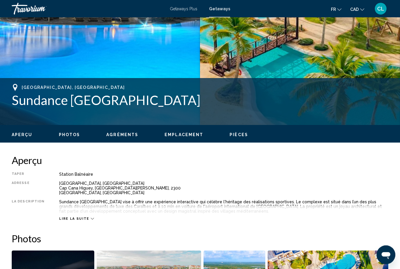
scroll to position [174, 0]
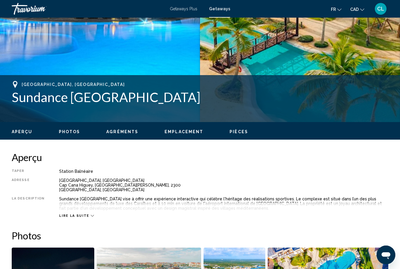
click at [98, 212] on div "Lire la suite" at bounding box center [223, 210] width 329 height 16
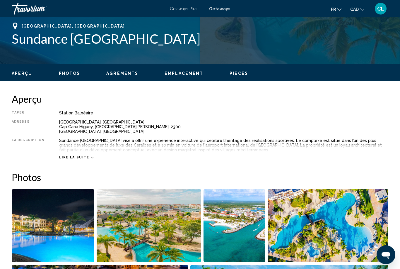
scroll to position [235, 0]
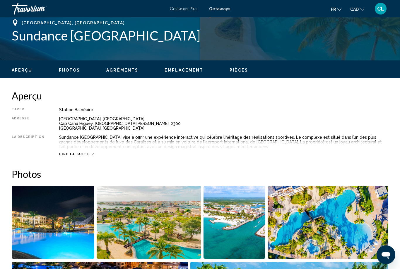
click at [81, 156] on span "Lire la suite" at bounding box center [74, 154] width 30 height 4
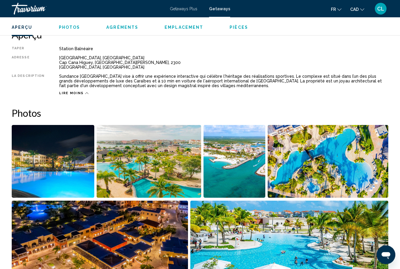
scroll to position [322, 0]
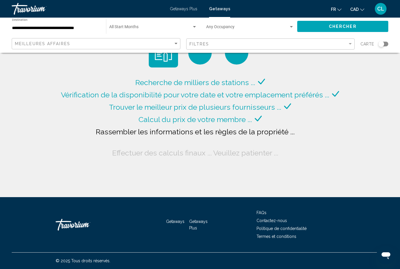
click at [68, 27] on input "**********" at bounding box center [56, 28] width 88 height 5
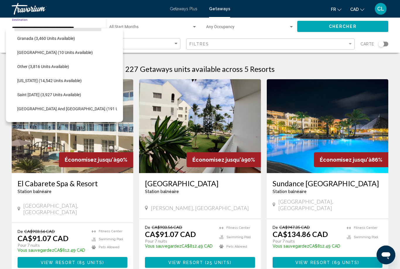
scroll to position [123, 3]
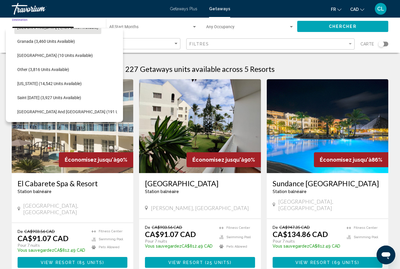
click at [68, 56] on span "[GEOGRAPHIC_DATA] (10 units available)" at bounding box center [55, 55] width 76 height 5
type input "**********"
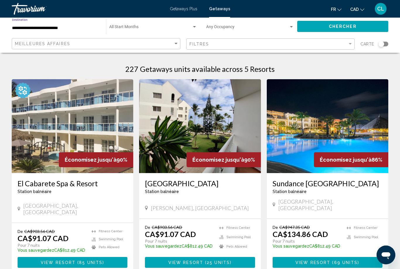
click at [337, 19] on div "Chercher" at bounding box center [345, 27] width 97 height 18
click at [337, 24] on span "Chercher" at bounding box center [343, 26] width 28 height 5
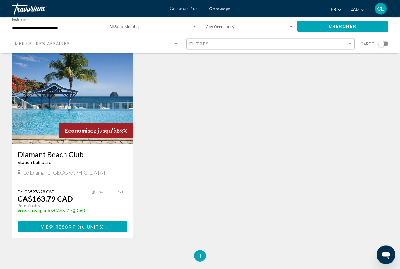
click at [76, 158] on h3 "Diamant Beach Club" at bounding box center [73, 154] width 110 height 9
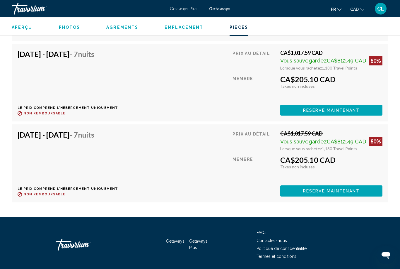
scroll to position [1427, 0]
